Goal: Transaction & Acquisition: Purchase product/service

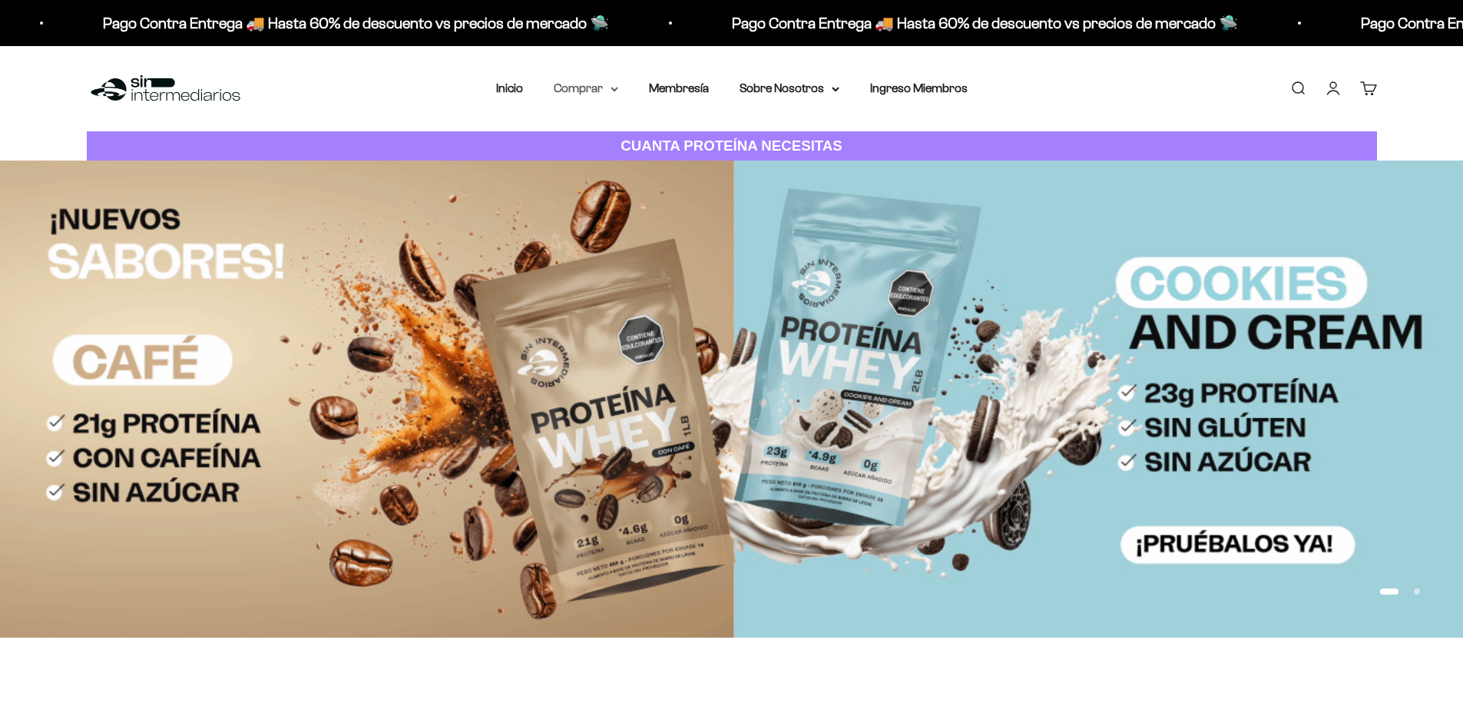
click at [577, 84] on summary "Comprar" at bounding box center [586, 88] width 64 height 20
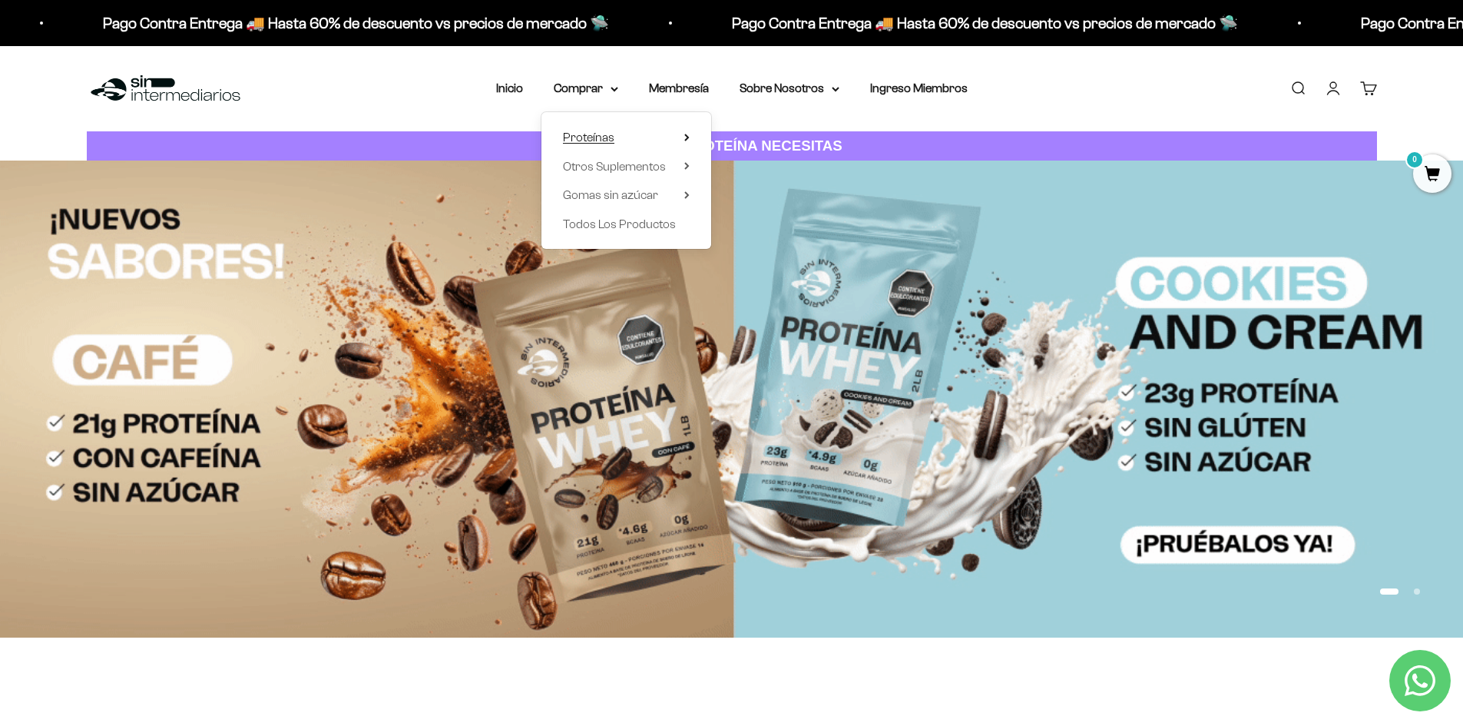
click at [576, 139] on span "Proteínas" at bounding box center [588, 137] width 51 height 13
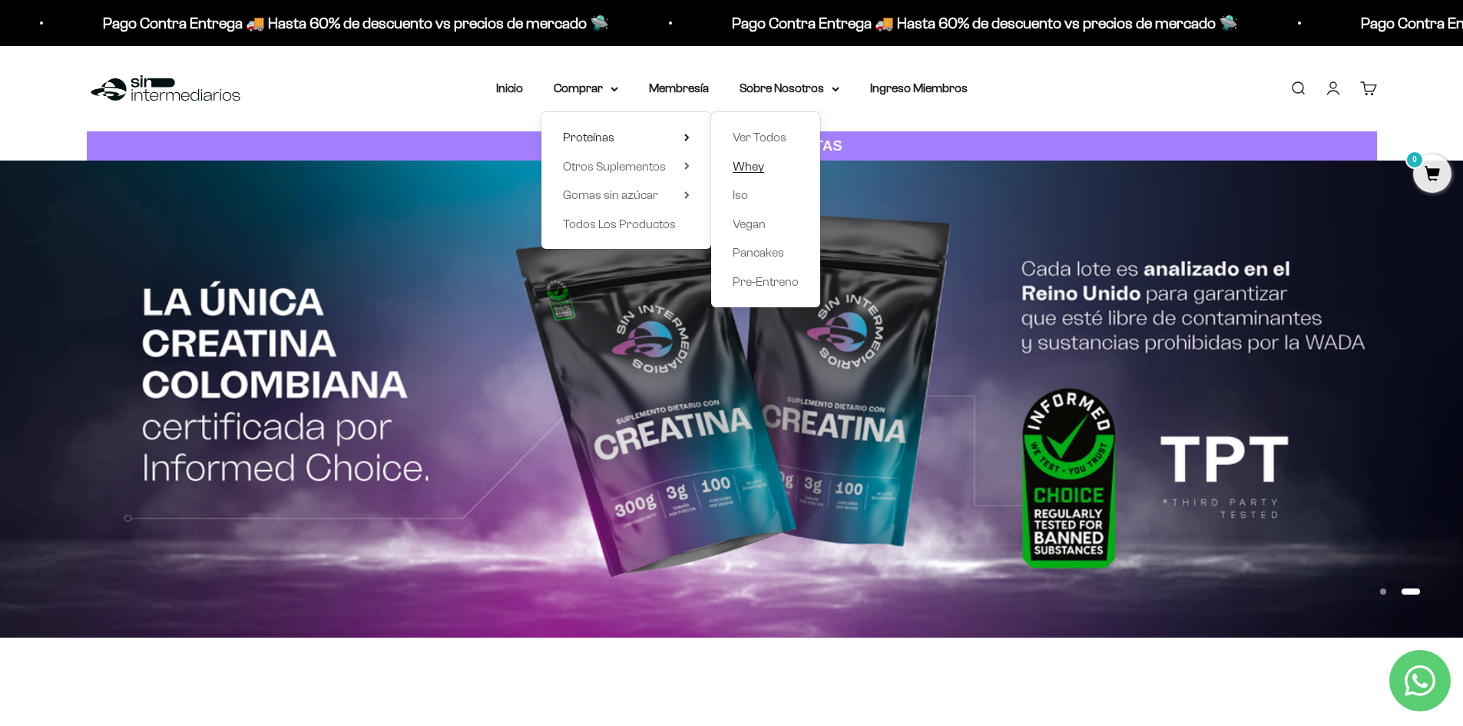
click at [756, 164] on span "Whey" at bounding box center [748, 166] width 31 height 13
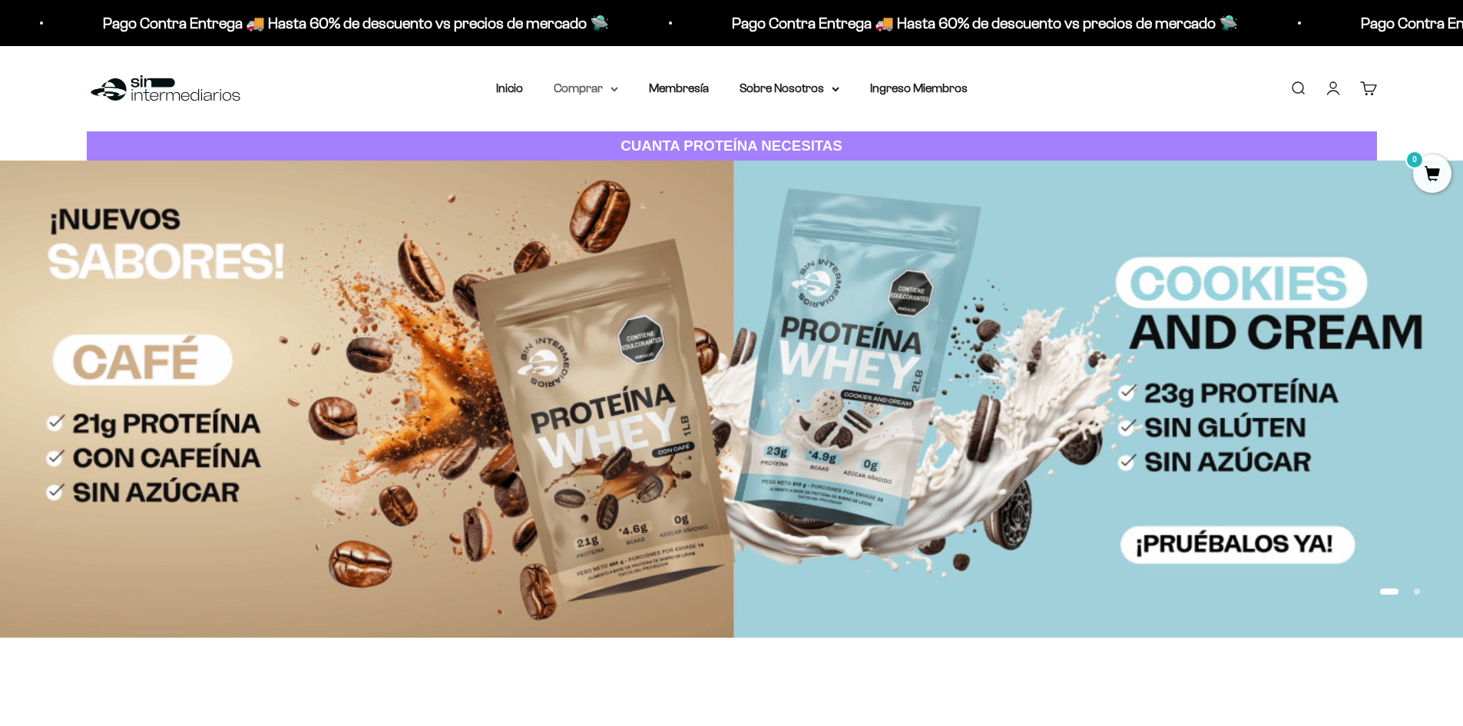
click at [585, 94] on summary "Comprar" at bounding box center [586, 88] width 64 height 20
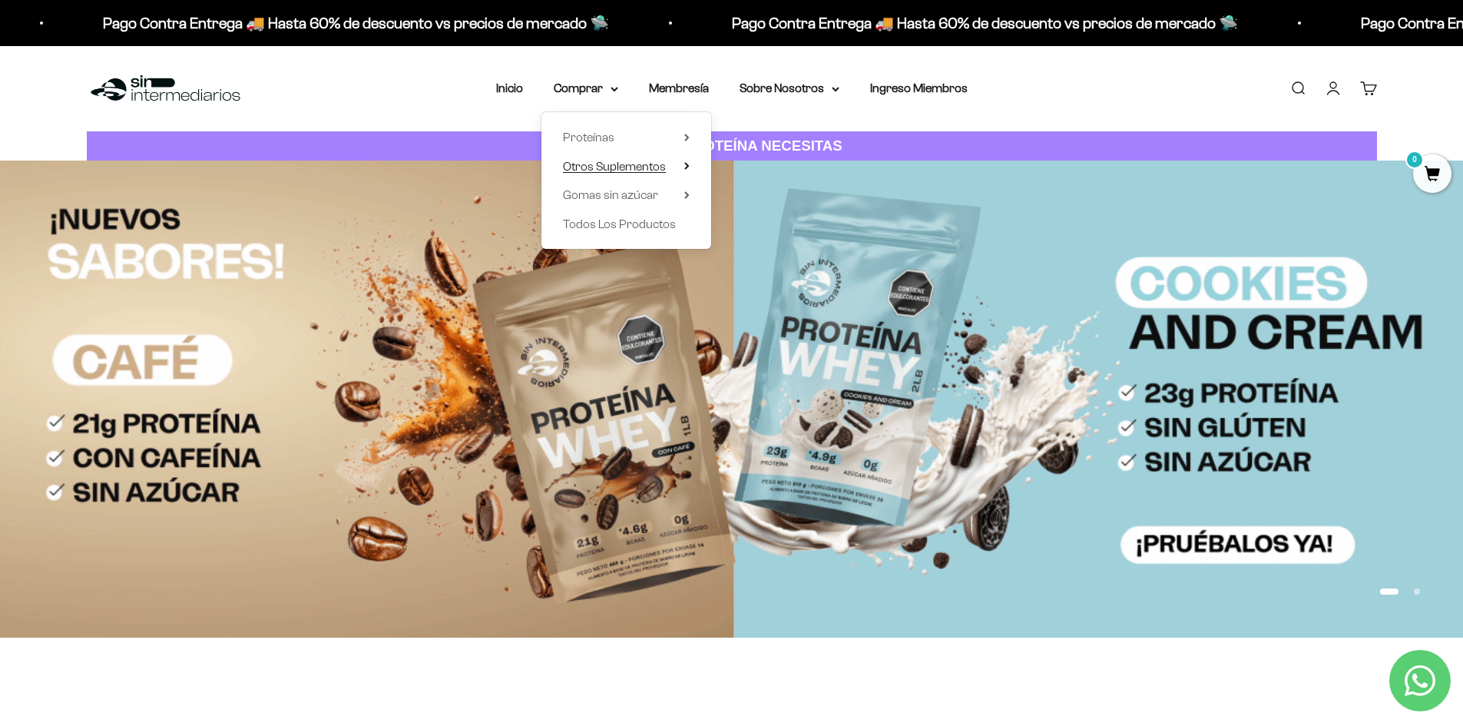
click at [594, 159] on span "Otros Suplementos" at bounding box center [614, 167] width 103 height 20
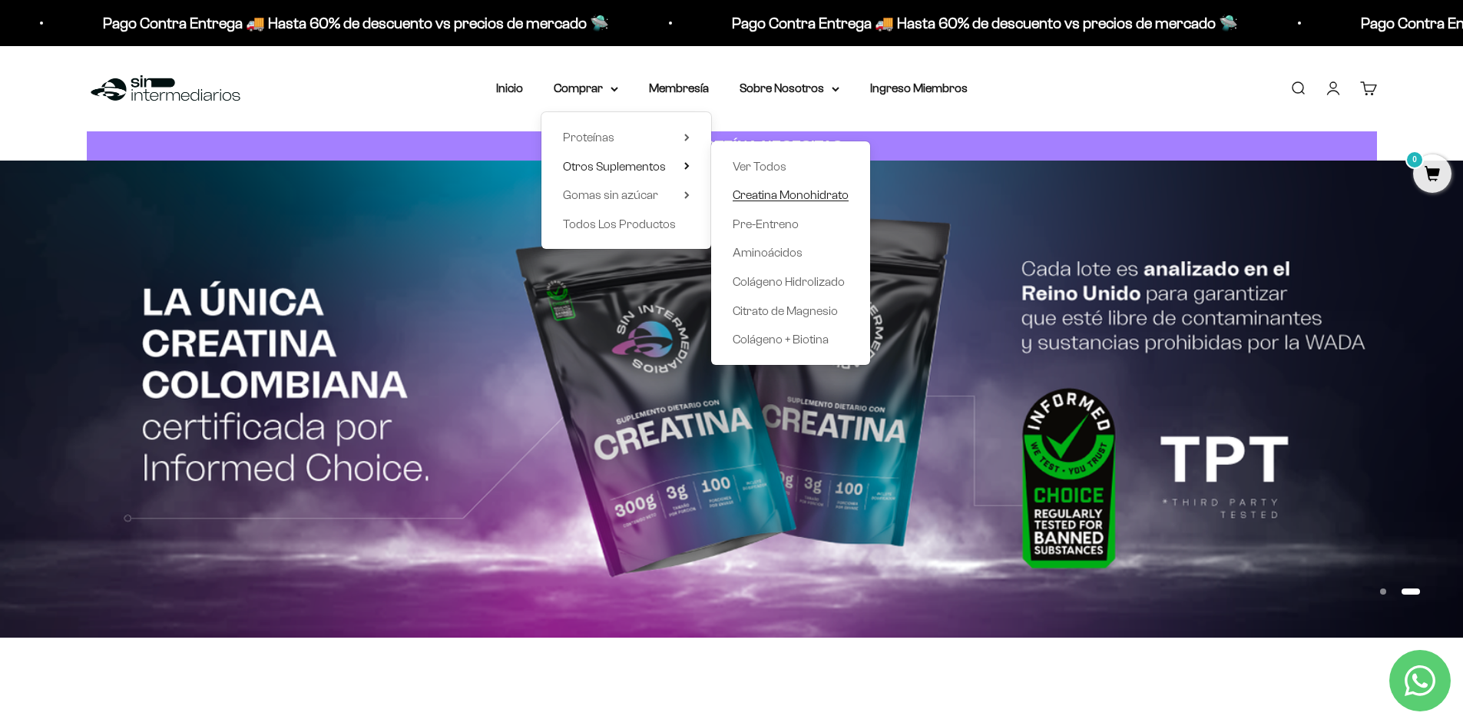
click at [748, 193] on span "Creatina Monohidrato" at bounding box center [791, 194] width 116 height 13
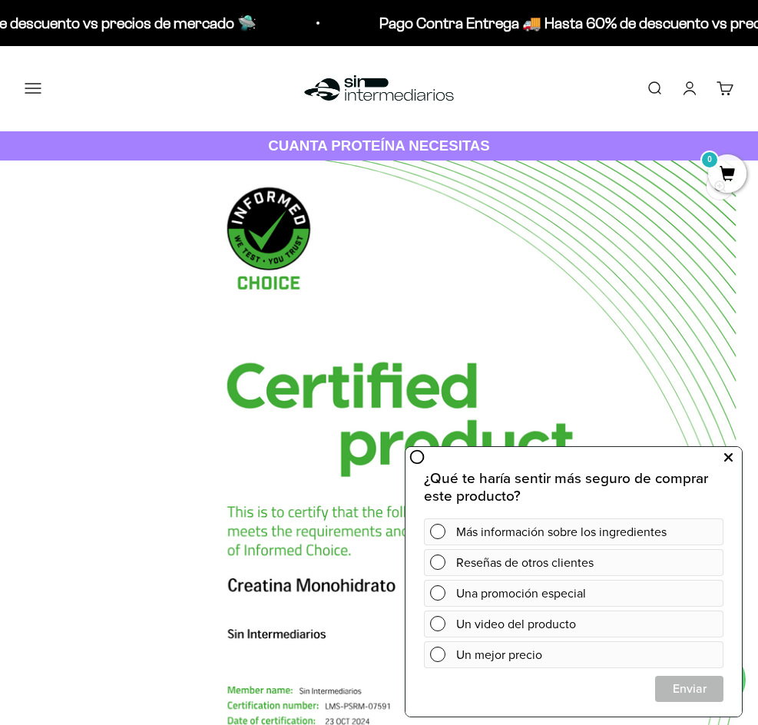
drag, startPoint x: 731, startPoint y: 456, endPoint x: 1158, endPoint y: 983, distance: 678.0
click at [731, 456] on icon at bounding box center [728, 458] width 8 height 20
